Goal: Information Seeking & Learning: Learn about a topic

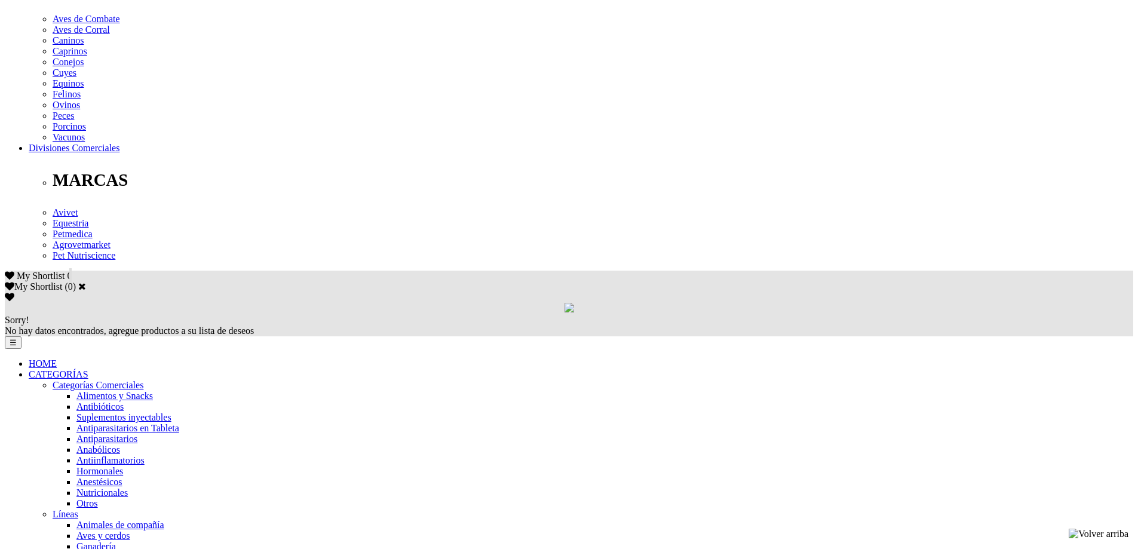
scroll to position [776, 0]
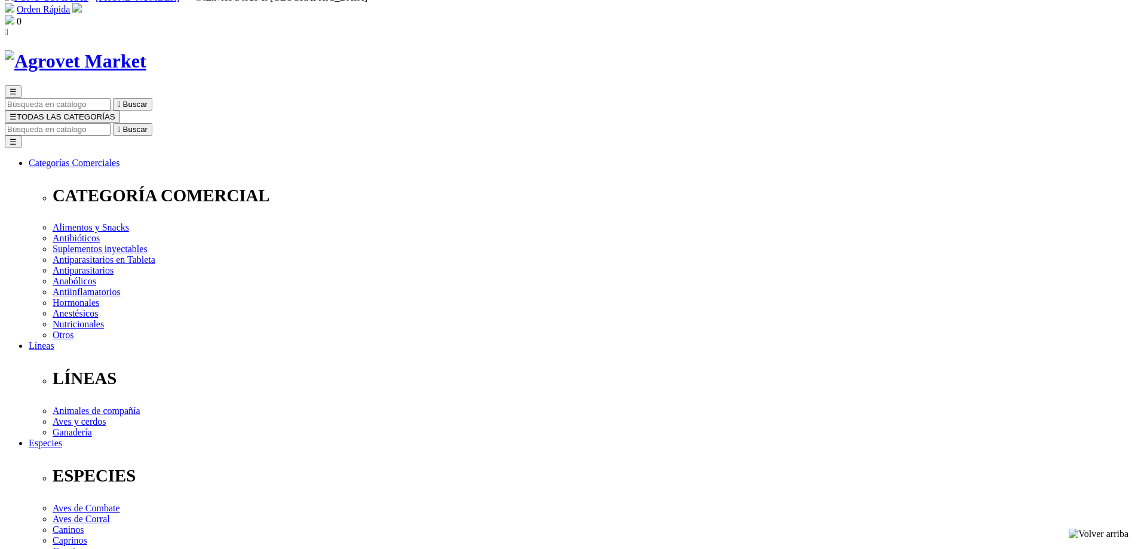
scroll to position [0, 0]
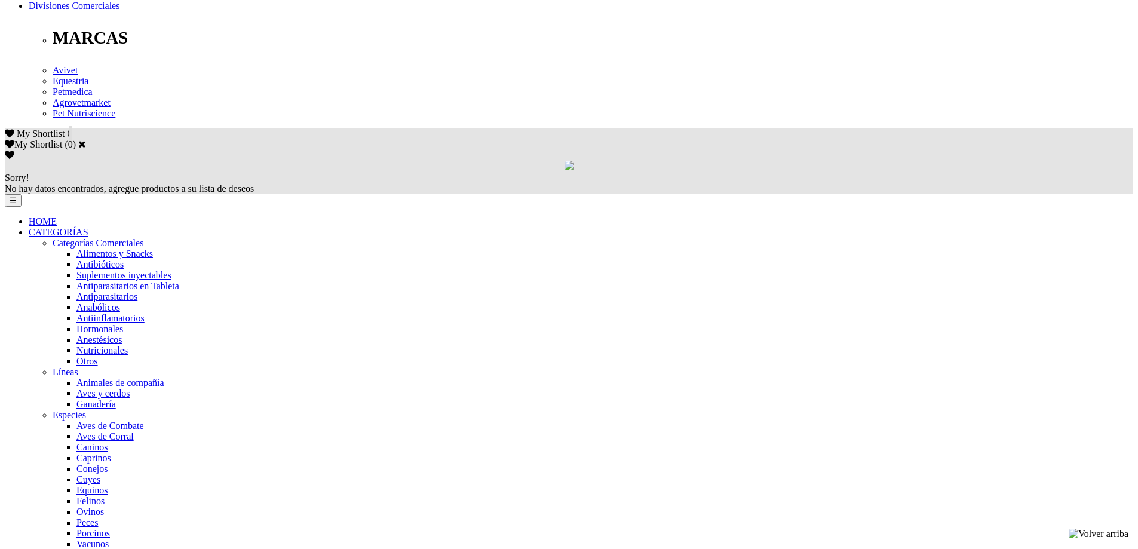
scroll to position [797, 0]
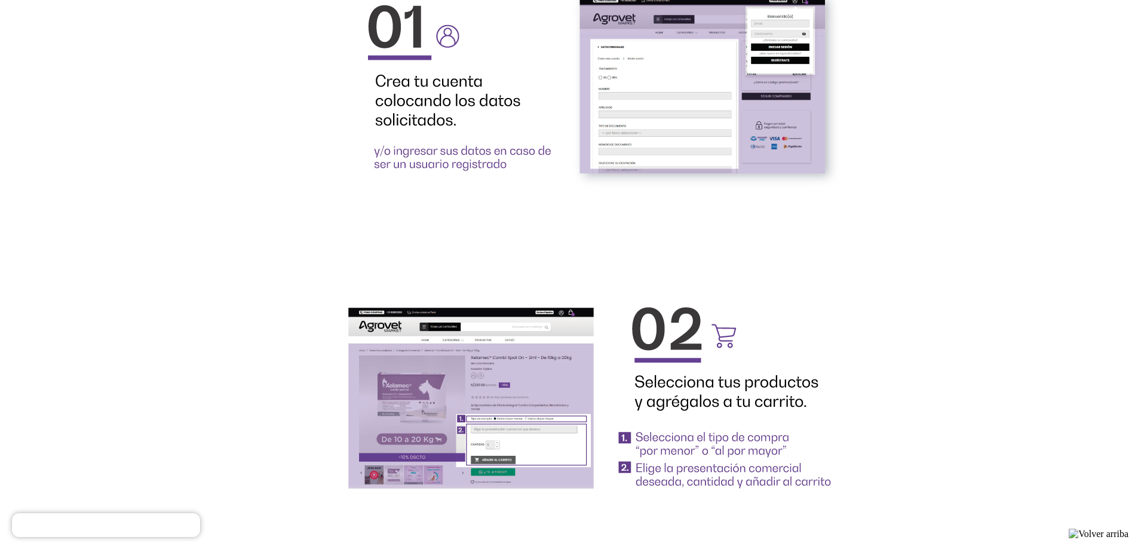
scroll to position [1971, 0]
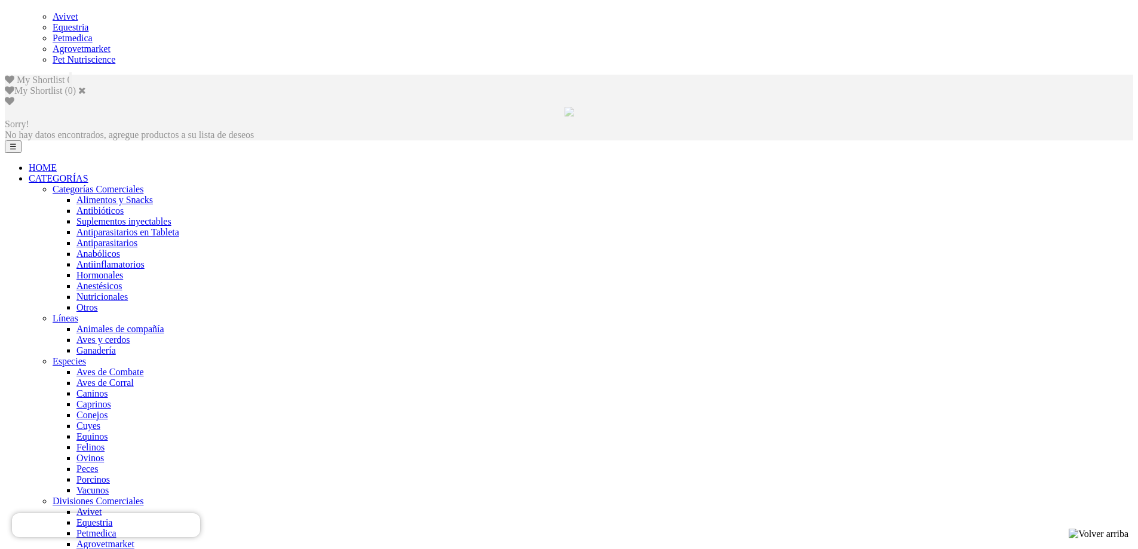
scroll to position [677, 0]
